Goal: Task Accomplishment & Management: Complete application form

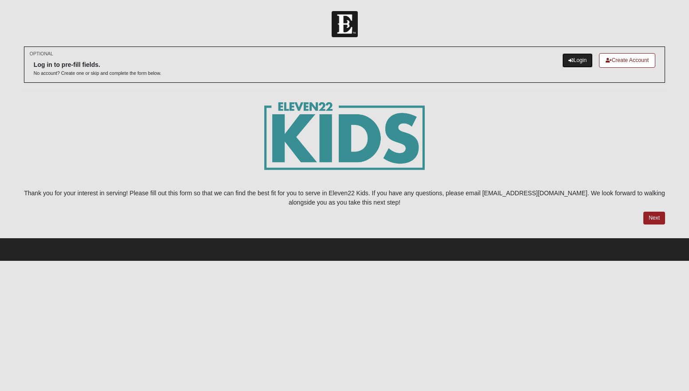
click at [571, 58] on link "Login" at bounding box center [577, 60] width 31 height 15
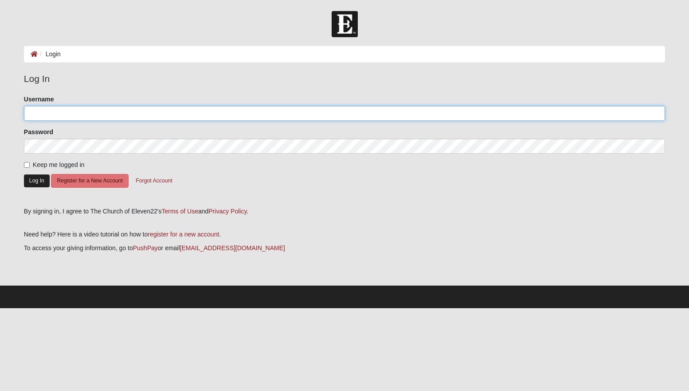
type input "FishersforJesus"
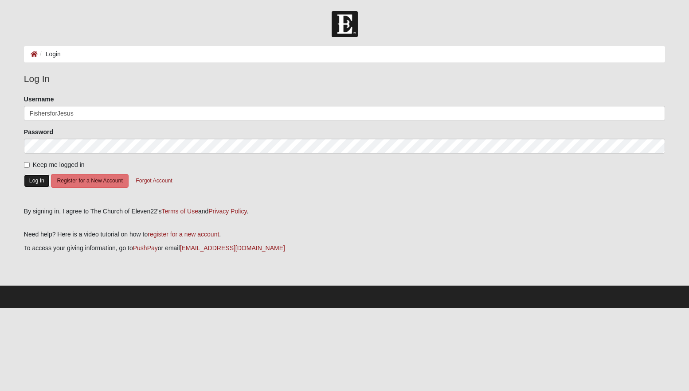
click at [39, 183] on button "Log In" at bounding box center [37, 181] width 26 height 13
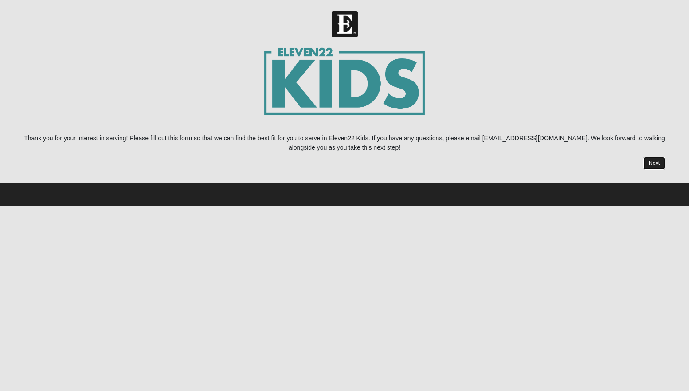
click at [651, 166] on link "Next" at bounding box center [654, 163] width 22 height 13
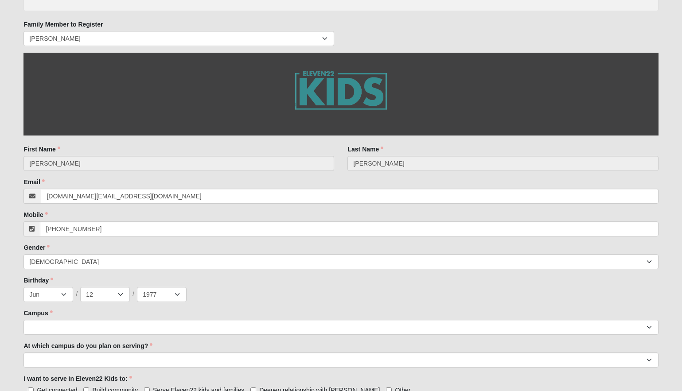
scroll to position [296, 0]
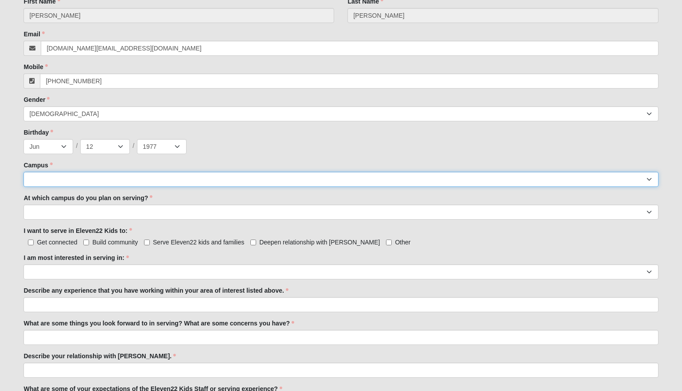
click at [97, 180] on select "Arlington Baymeadows Eleven22 Online [PERSON_NAME][GEOGRAPHIC_DATA] Jesup [GEOG…" at bounding box center [340, 179] width 635 height 15
select select "11"
click at [23, 172] on select "Arlington Baymeadows Eleven22 Online [PERSON_NAME][GEOGRAPHIC_DATA] Jesup [GEOG…" at bounding box center [340, 179] width 635 height 15
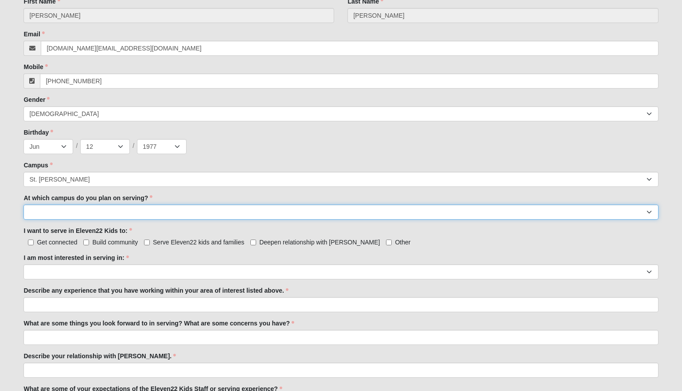
click at [90, 211] on select "[GEOGRAPHIC_DATA] [PERSON_NAME][GEOGRAPHIC_DATA] [GEOGRAPHIC_DATA] [GEOGRAPHIC_…" at bounding box center [340, 212] width 635 height 15
select select "St. [PERSON_NAME]"
click at [23, 205] on select "[GEOGRAPHIC_DATA] [PERSON_NAME][GEOGRAPHIC_DATA] [GEOGRAPHIC_DATA] [GEOGRAPHIC_…" at bounding box center [340, 212] width 635 height 15
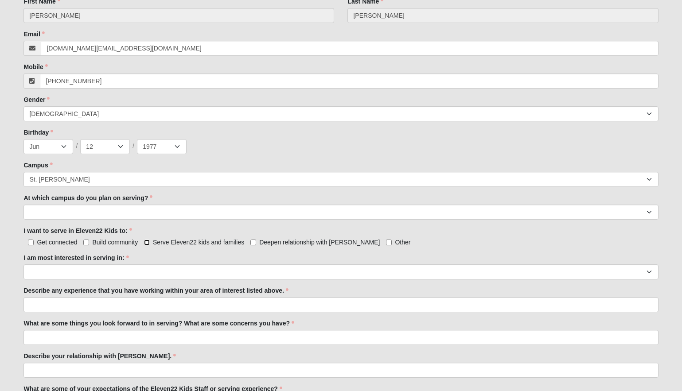
click at [148, 245] on input "Serve Eleven22 kids and families" at bounding box center [147, 243] width 6 height 6
checkbox input "true"
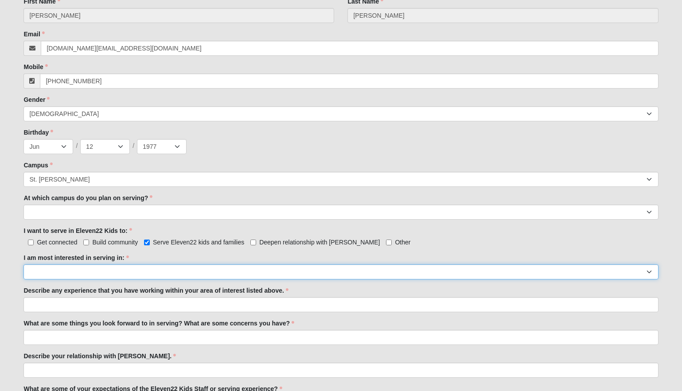
click at [124, 271] on select "Registration Tour Guide Preschool Disciple Group Leader Elementary Disciple Gro…" at bounding box center [340, 272] width 635 height 15
click at [111, 276] on select "Registration Tour Guide Preschool Disciple Group Leader Elementary Disciple Gro…" at bounding box center [340, 272] width 635 height 15
select select "Undecided"
click at [23, 265] on select "Registration Tour Guide Preschool Disciple Group Leader Elementary Disciple Gro…" at bounding box center [340, 272] width 635 height 15
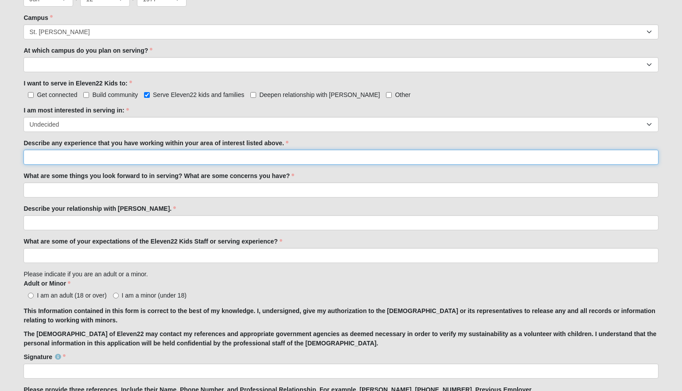
click at [94, 163] on input "Describe any experience that you have working within your area of interest list…" at bounding box center [340, 157] width 635 height 15
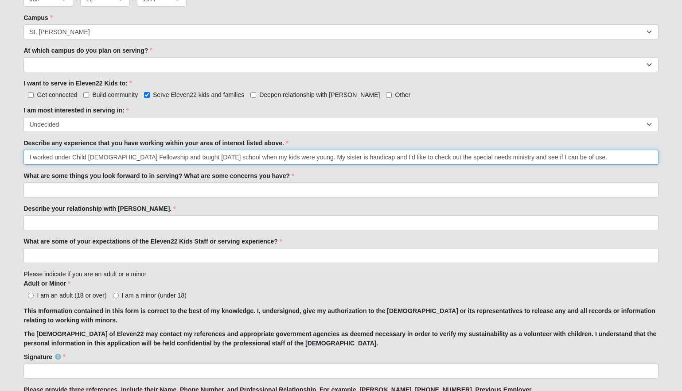
type input "I worked under Child [DEMOGRAPHIC_DATA] Fellowship and taught [DATE] school whe…"
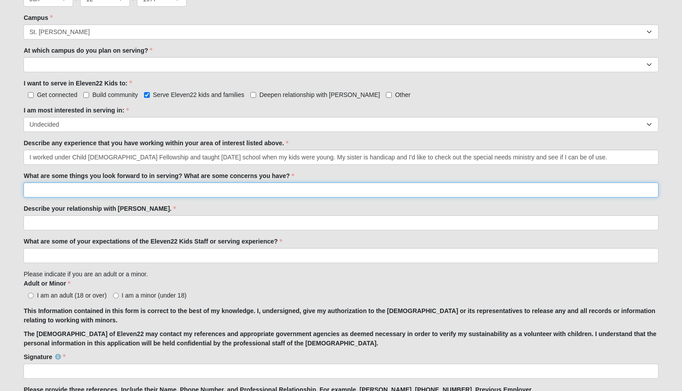
click at [151, 194] on input "What are some things you look forward to in serving? What are some concerns you…" at bounding box center [340, 190] width 635 height 15
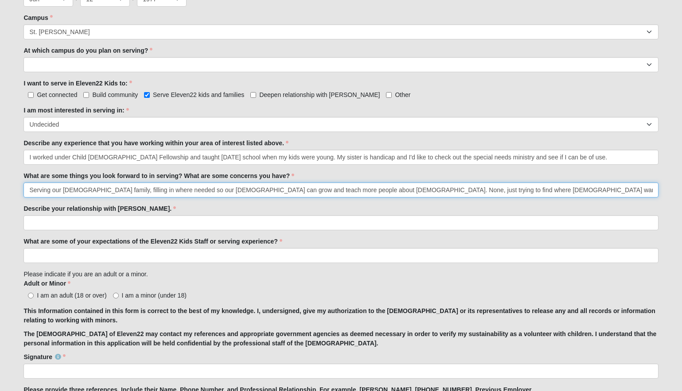
type input "Serving our [DEMOGRAPHIC_DATA] family, filling in where needed so our [DEMOGRAP…"
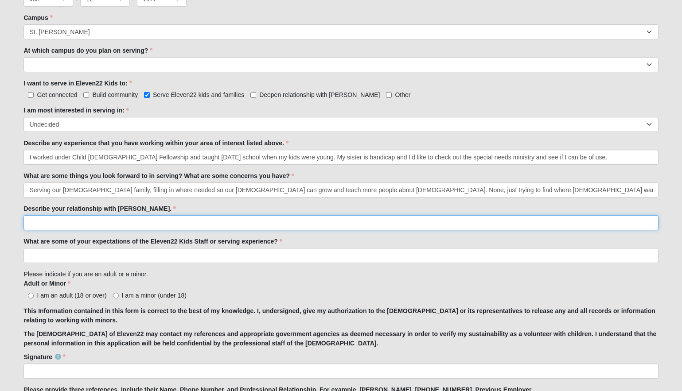
click at [125, 228] on input "Describe your relationship with [PERSON_NAME]." at bounding box center [340, 222] width 635 height 15
click at [49, 223] on input "He's my savior. I seek to be closer to him daily. I speak with him regularly and" at bounding box center [340, 222] width 635 height 15
click at [98, 223] on input "He's my Lord and savior. I seek to be closer to him daily. I speak with him reg…" at bounding box center [340, 222] width 635 height 15
click at [346, 225] on input "He's my Lord and savior. I feel close to him but also seek to be closer to him …" at bounding box center [340, 222] width 635 height 15
type input "He's my Lord and savior. I feel close to him but also seek to be closer to him …"
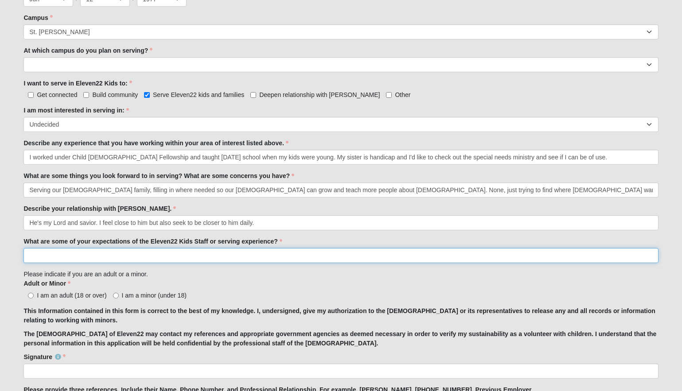
click at [137, 258] on input "What are some of your expectations of the Eleven22 Kids Staff or serving experi…" at bounding box center [340, 255] width 635 height 15
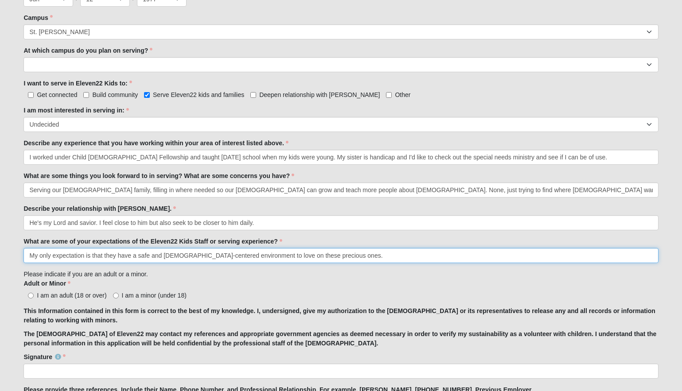
scroll to position [591, 0]
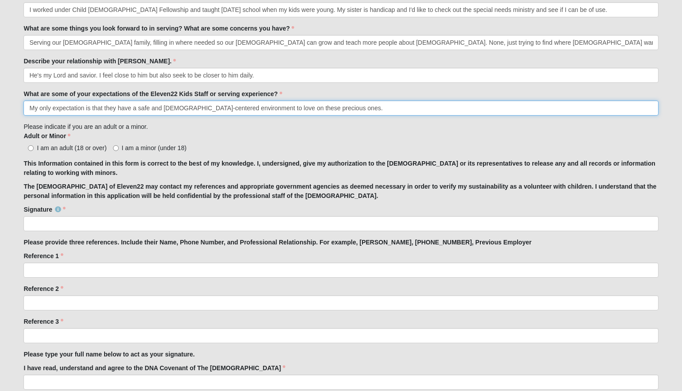
type input "My only expectation is that they have a safe and [DEMOGRAPHIC_DATA]-centered en…"
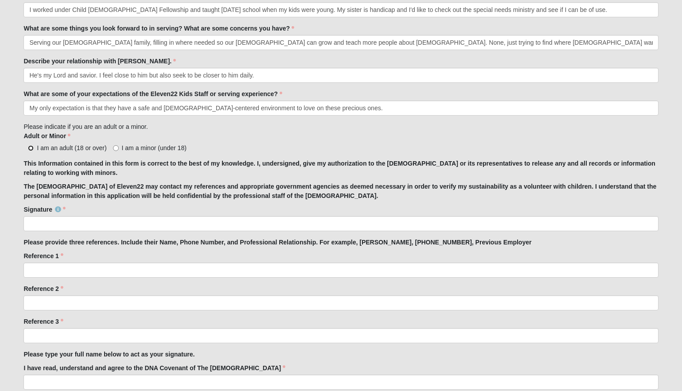
click at [31, 147] on input "I am an adult (18 or over)" at bounding box center [31, 148] width 6 height 6
radio input "true"
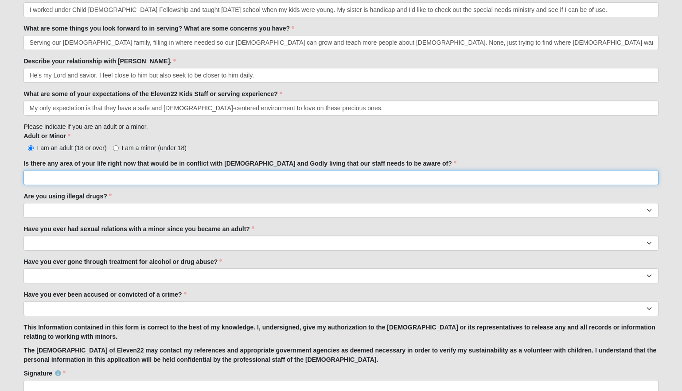
click at [198, 177] on input "Is there any area of your life right now that would be in conflict with [DEMOGR…" at bounding box center [340, 177] width 635 height 15
type input "No"
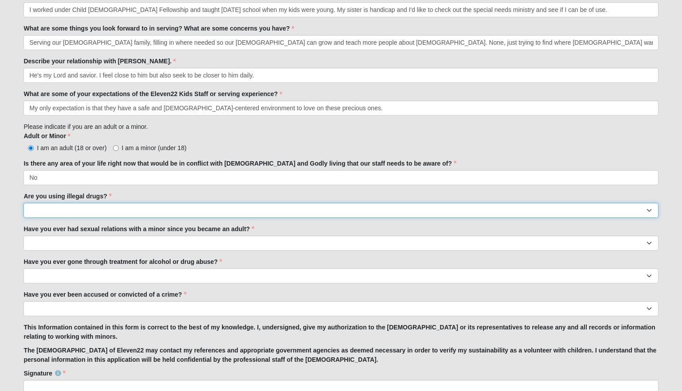
click at [82, 210] on select "Yes No" at bounding box center [340, 210] width 635 height 15
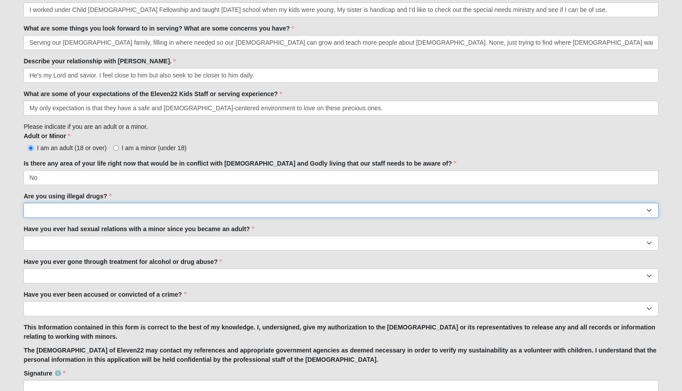
drag, startPoint x: 51, startPoint y: 208, endPoint x: 49, endPoint y: 215, distance: 7.3
click at [51, 208] on select "Yes No" at bounding box center [340, 210] width 635 height 15
select select "No"
click at [23, 203] on select "Yes No" at bounding box center [340, 210] width 635 height 15
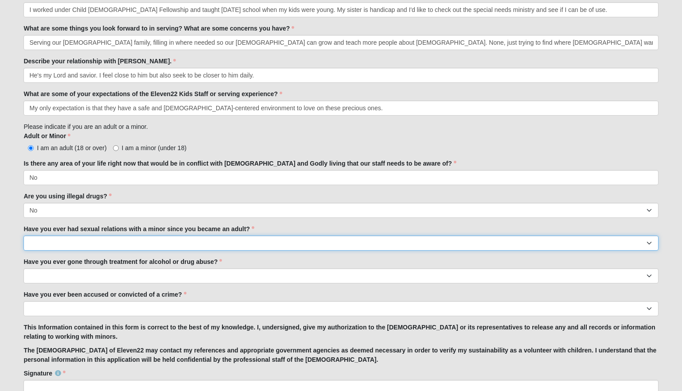
click at [101, 245] on select "Yes No" at bounding box center [340, 243] width 635 height 15
select select "No"
click at [23, 236] on select "Yes No" at bounding box center [340, 243] width 635 height 15
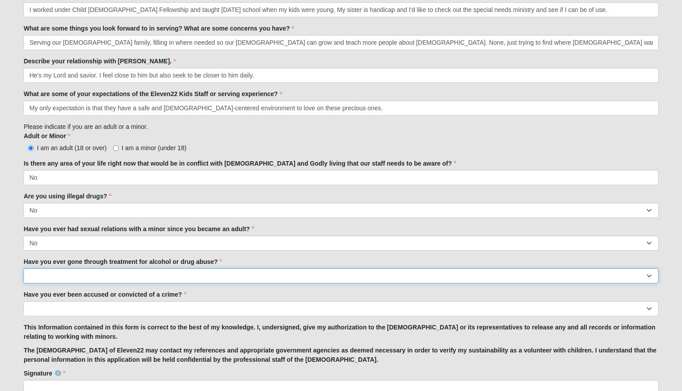
click at [39, 277] on select "Yes No" at bounding box center [340, 276] width 635 height 15
click at [23, 269] on select "Yes No" at bounding box center [340, 276] width 635 height 15
click at [48, 278] on select "Yes No" at bounding box center [340, 276] width 635 height 15
select select "No"
click at [23, 269] on select "Yes No" at bounding box center [340, 276] width 635 height 15
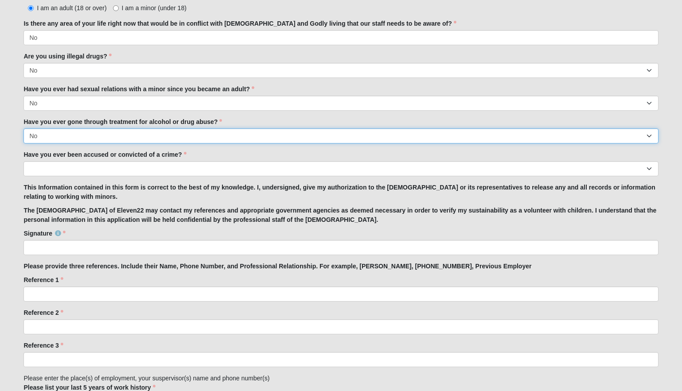
scroll to position [739, 0]
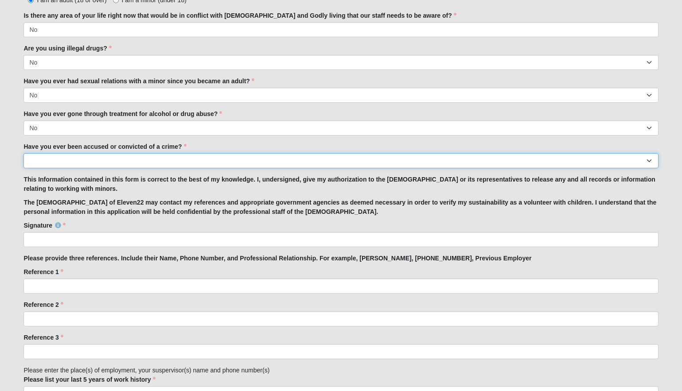
click at [65, 164] on select "Yes No" at bounding box center [340, 160] width 635 height 15
select select "No"
click at [23, 153] on select "Yes No" at bounding box center [340, 160] width 635 height 15
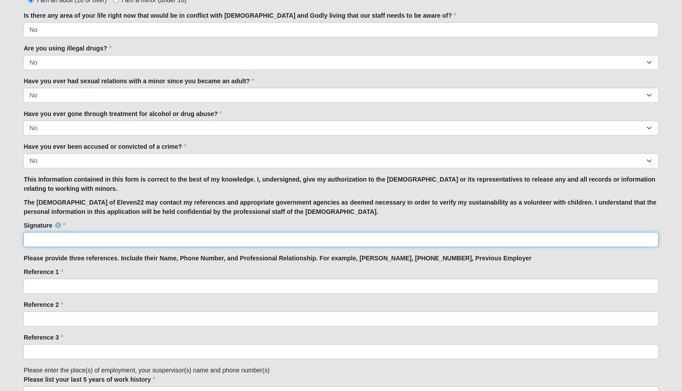
click at [127, 238] on input "Signature" at bounding box center [340, 239] width 635 height 15
type input "[PERSON_NAME]"
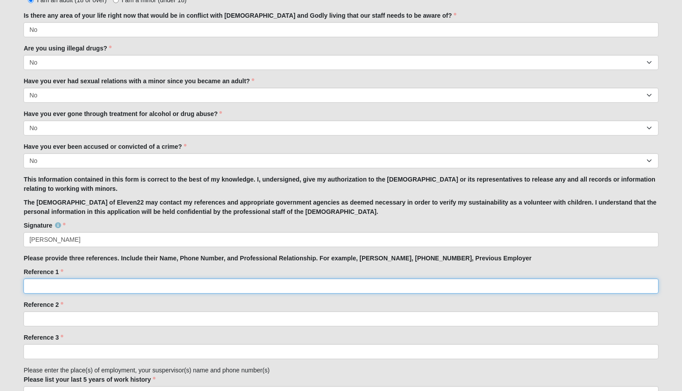
click at [99, 288] on input "Reference 1" at bounding box center [340, 286] width 635 height 15
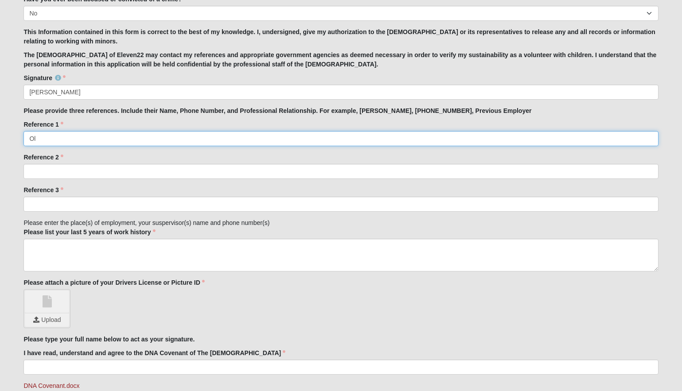
type input "O"
type input "[PERSON_NAME], [PHONE_NUMBER], friend"
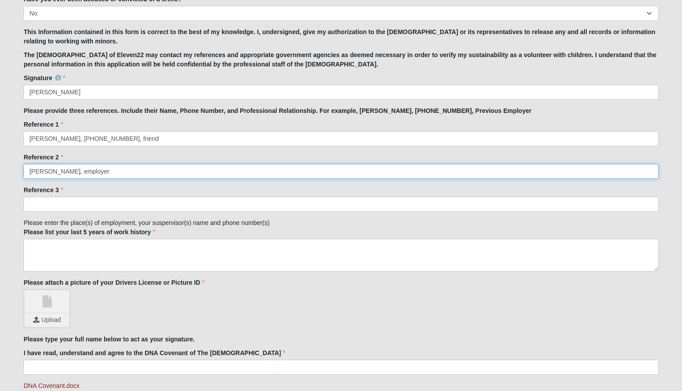
click at [84, 169] on input "[PERSON_NAME], employer" at bounding box center [340, 171] width 635 height 15
type input "[PERSON_NAME], 501.697.5879, employer"
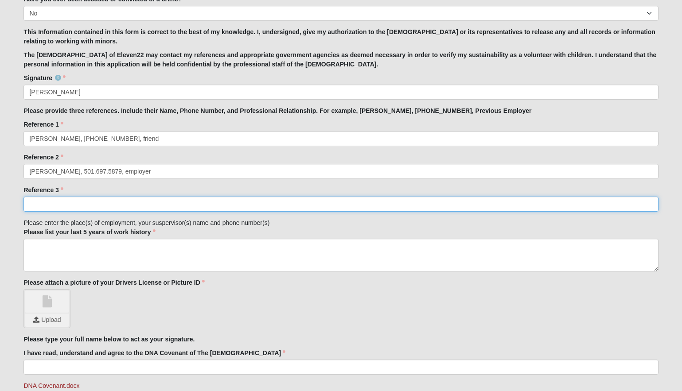
click at [113, 200] on input "Reference 3" at bounding box center [340, 204] width 635 height 15
type input "[PERSON_NAME], 770.365.0526, friend"
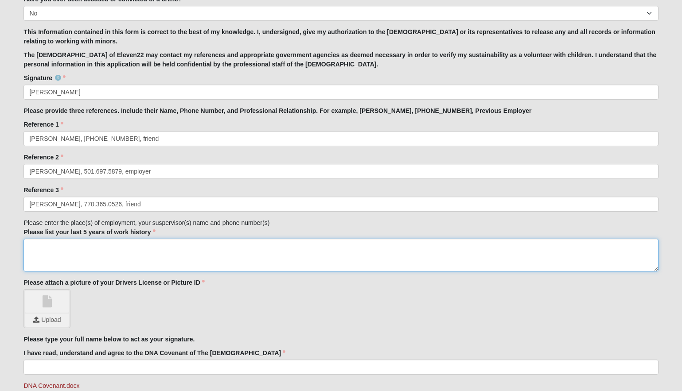
click at [103, 250] on textarea "Please list your last 5 years of work history" at bounding box center [340, 255] width 635 height 33
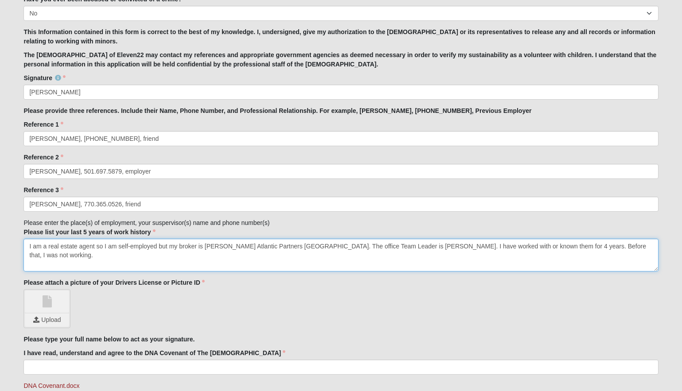
type textarea "I am a real estate agent so I am self-employed but my broker is [PERSON_NAME] A…"
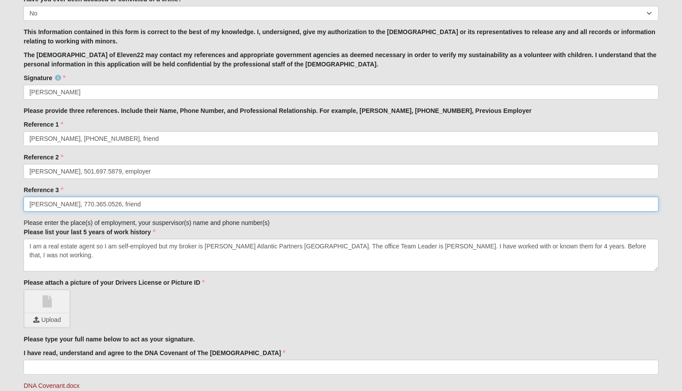
drag, startPoint x: 144, startPoint y: 205, endPoint x: -55, endPoint y: 199, distance: 199.1
type input "[PERSON_NAME] 864.934.0894, friend/attender of 1122"
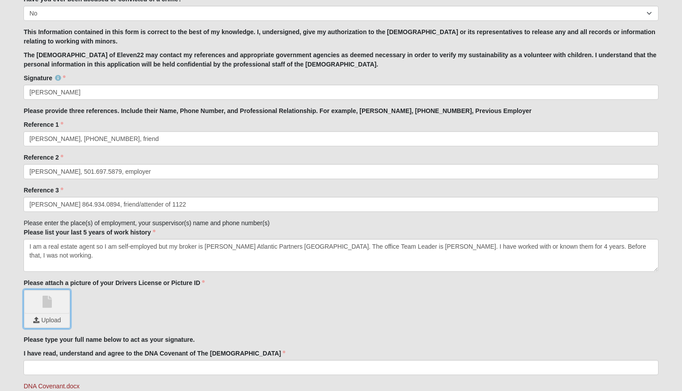
click at [38, 317] on input "file" at bounding box center [47, 320] width 44 height 13
click at [397, 317] on div "IMG_1970.jpg Upload" at bounding box center [340, 308] width 635 height 39
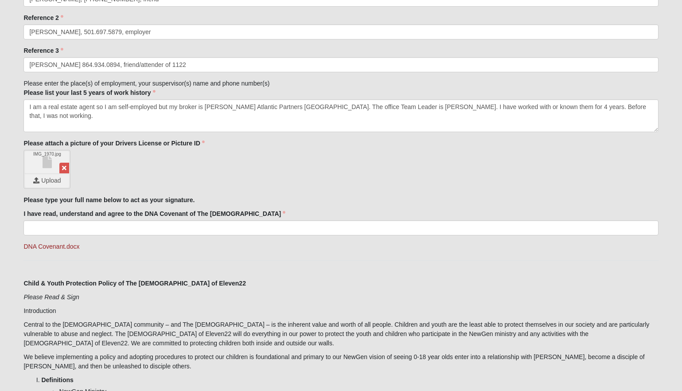
scroll to position [1034, 0]
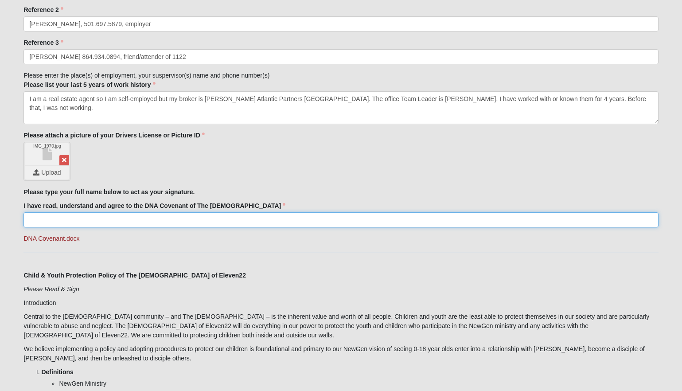
click at [114, 224] on input "I have read, understand and agree to the DNA Covenant of The [DEMOGRAPHIC_DATA]" at bounding box center [340, 219] width 635 height 15
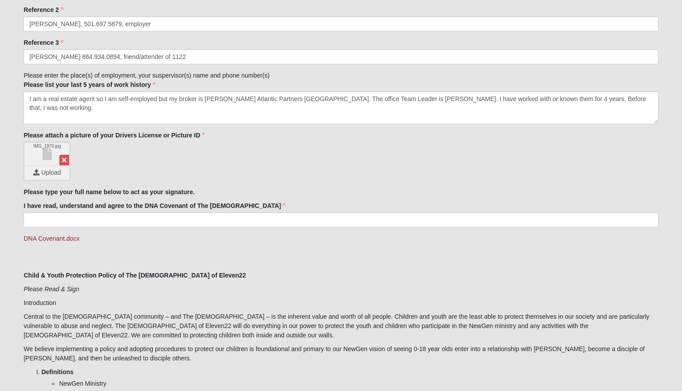
drag, startPoint x: 267, startPoint y: 256, endPoint x: 253, endPoint y: 257, distance: 13.8
click at [57, 239] on link "DNA Covenant.docx" at bounding box center [51, 238] width 56 height 7
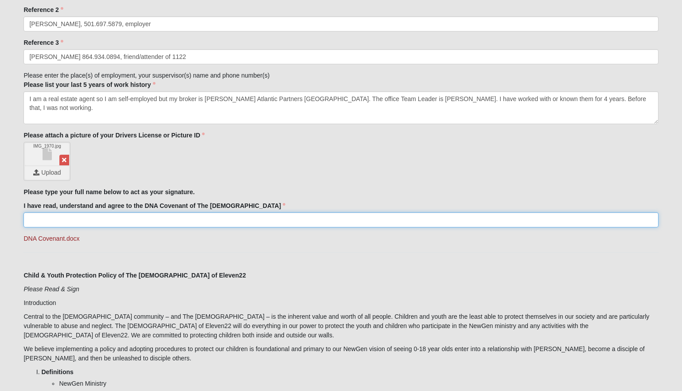
click at [70, 213] on input "I have read, understand and agree to the DNA Covenant of The [DEMOGRAPHIC_DATA]" at bounding box center [340, 219] width 635 height 15
type input "[PERSON_NAME]"
type input "FL"
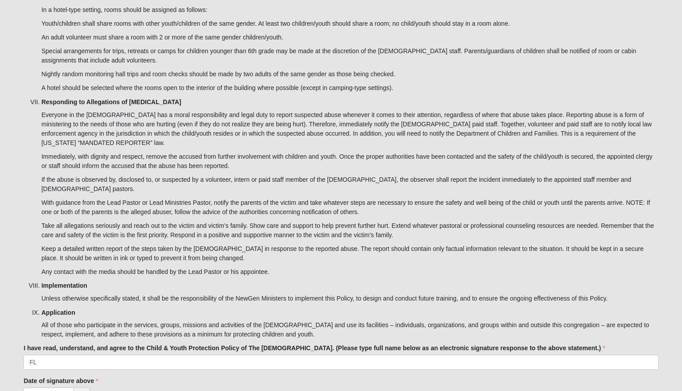
scroll to position [2751, 0]
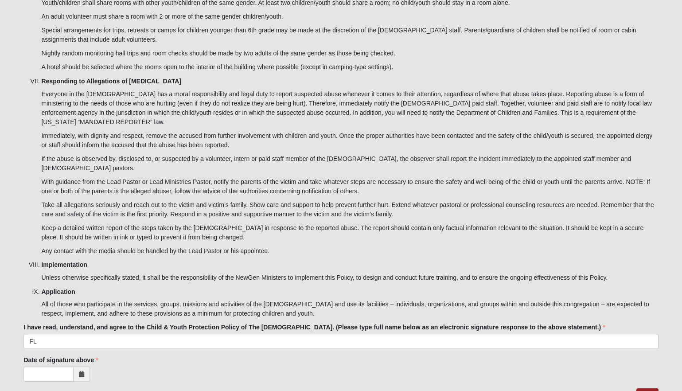
click at [83, 371] on icon at bounding box center [81, 374] width 5 height 6
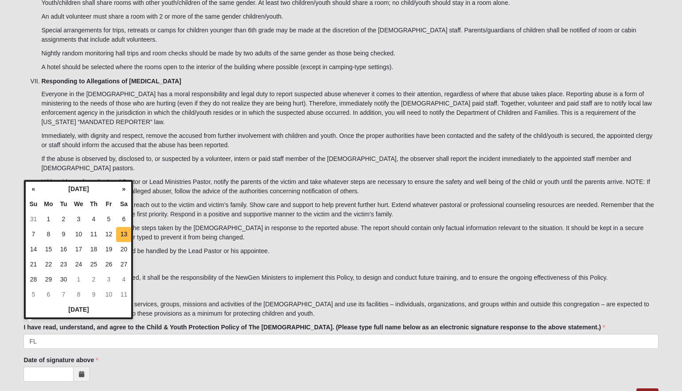
click at [124, 231] on td "13" at bounding box center [123, 234] width 15 height 15
type input "[DATE]"
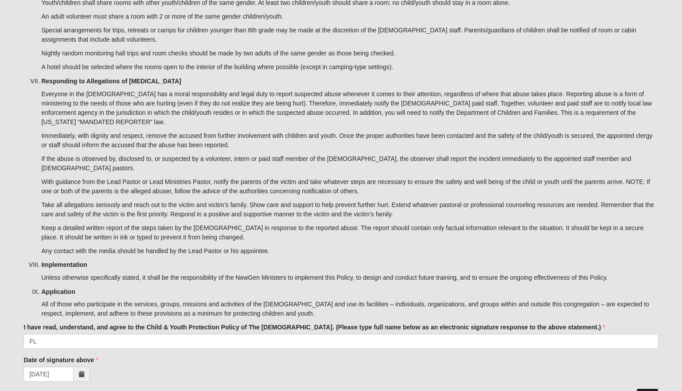
click at [650, 388] on link "Next" at bounding box center [647, 394] width 22 height 13
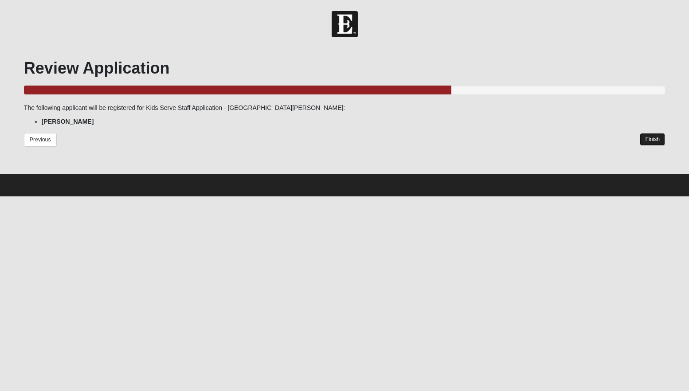
click at [650, 139] on link "Finish" at bounding box center [651, 139] width 25 height 13
